Goal: Task Accomplishment & Management: Manage account settings

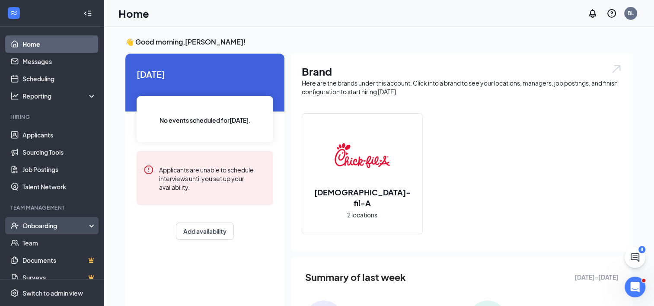
click at [49, 226] on div "Onboarding" at bounding box center [55, 225] width 67 height 9
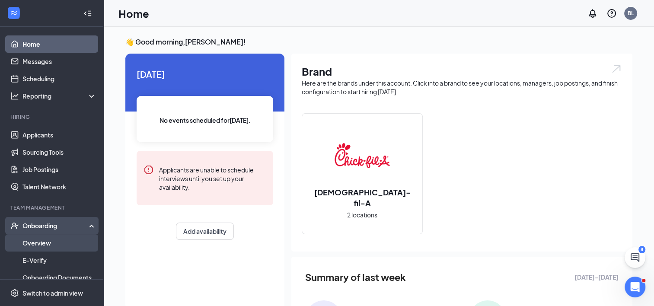
click at [44, 243] on link "Overview" at bounding box center [59, 242] width 74 height 17
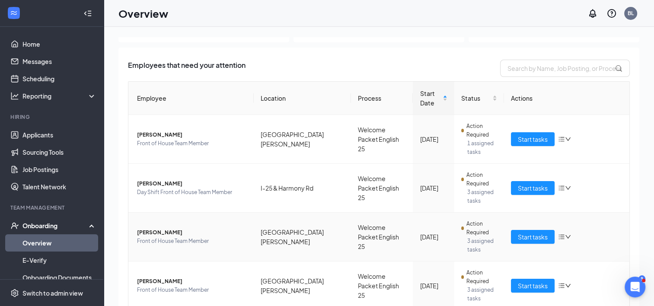
scroll to position [41, 0]
click at [529, 188] on span "Start tasks" at bounding box center [533, 188] width 30 height 10
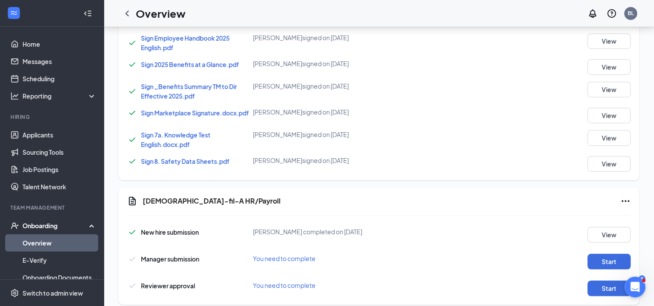
scroll to position [545, 0]
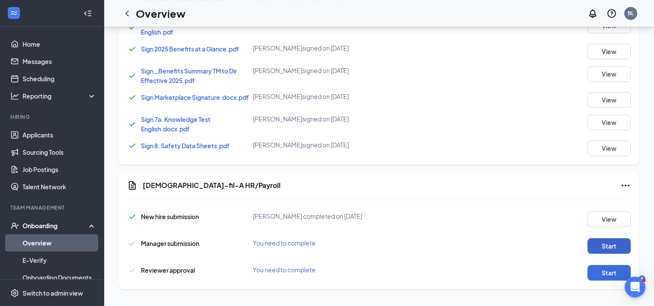
click at [614, 248] on button "Start" at bounding box center [609, 246] width 43 height 16
click at [612, 272] on button "Start" at bounding box center [609, 273] width 43 height 16
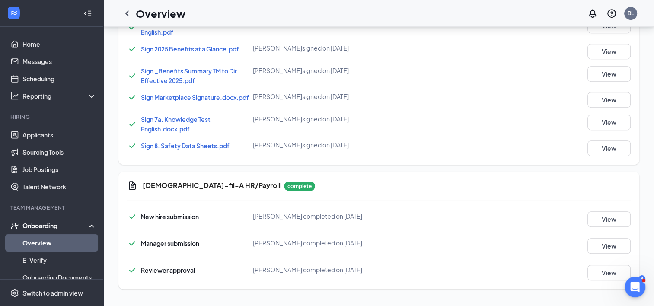
click at [46, 242] on link "Overview" at bounding box center [59, 242] width 74 height 17
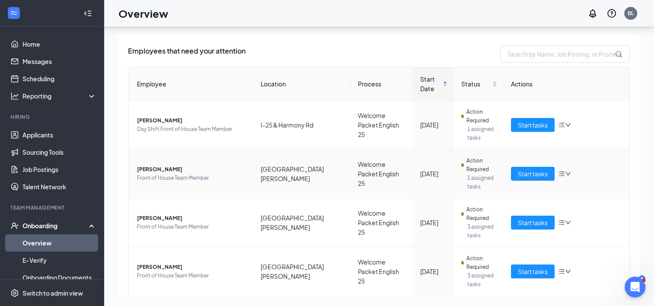
scroll to position [4, 0]
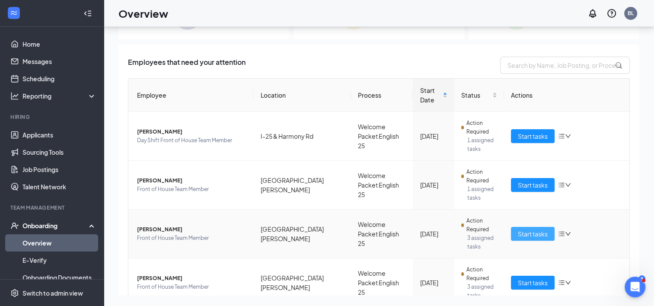
click at [529, 232] on span "Start tasks" at bounding box center [533, 234] width 30 height 10
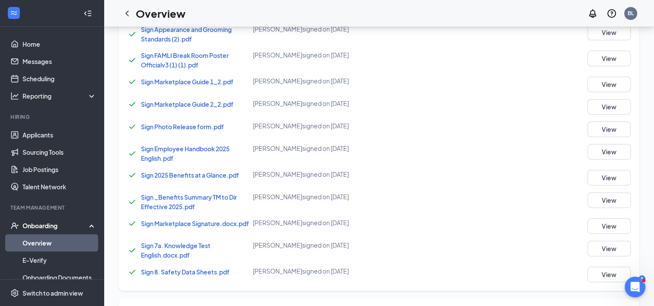
scroll to position [545, 0]
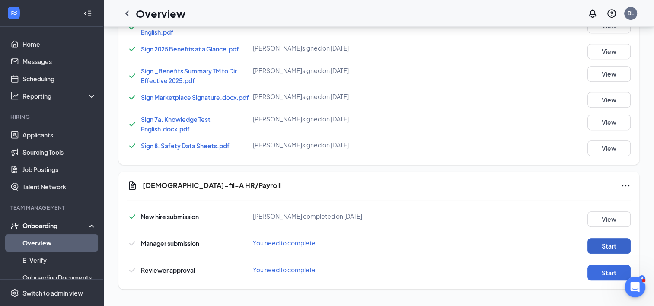
click at [615, 248] on button "Start" at bounding box center [609, 246] width 43 height 16
click at [600, 270] on button "Start" at bounding box center [609, 273] width 43 height 16
click at [629, 185] on icon "Ellipses" at bounding box center [626, 186] width 8 height 2
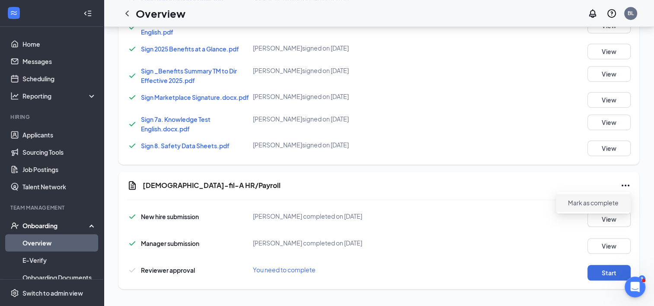
click at [606, 201] on span "Mark as complete" at bounding box center [593, 203] width 51 height 9
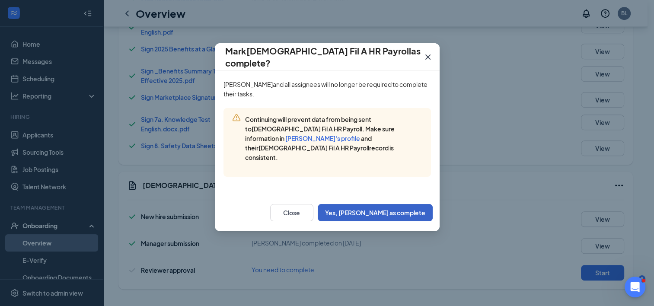
click at [407, 204] on button "Yes, [PERSON_NAME] as complete" at bounding box center [375, 212] width 115 height 17
